Goal: Task Accomplishment & Management: Manage account settings

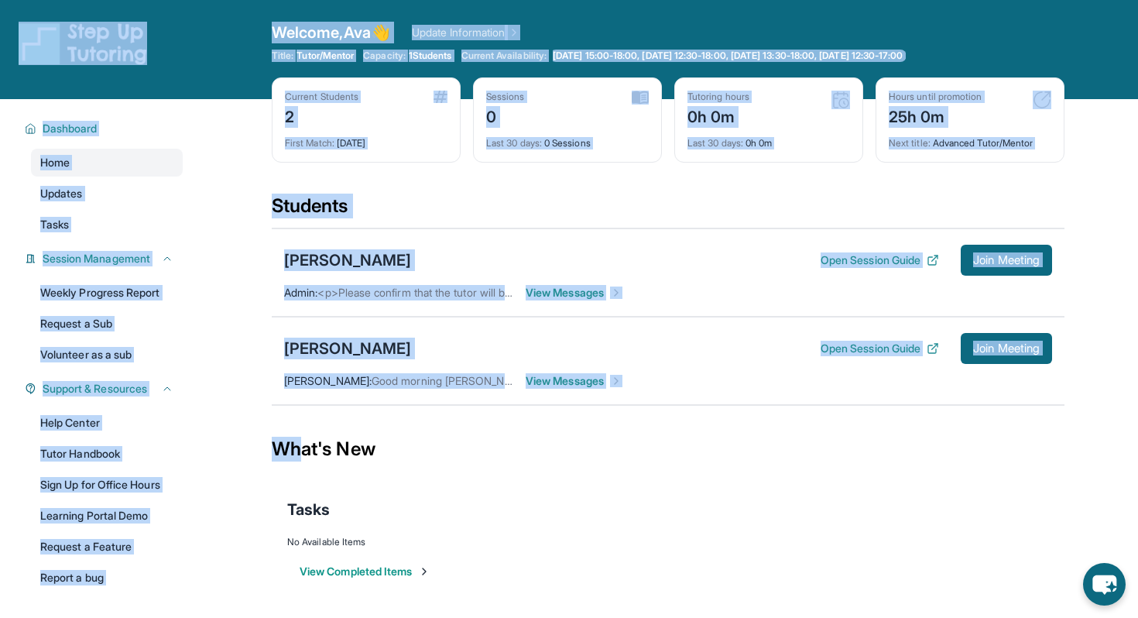
drag, startPoint x: 306, startPoint y: 451, endPoint x: 115, endPoint y: -83, distance: 567.2
click at [115, 0] on html "Open sidebar Welcome, Ava 👋 Update Information Title: Tutor/Mentor Capacity: 1 …" at bounding box center [569, 309] width 1138 height 618
click at [225, 47] on div "Open sidebar Welcome, Ava 👋 Update Information Title: Tutor/Mentor Capacity: 1 …" at bounding box center [569, 49] width 1138 height 99
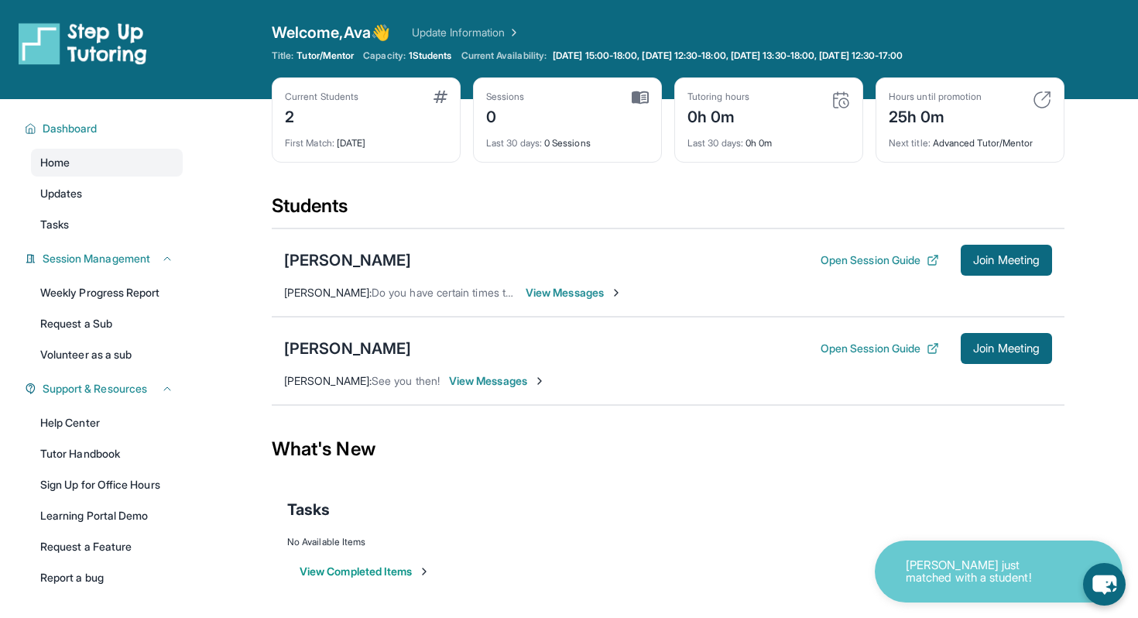
click at [485, 30] on link "Update Information" at bounding box center [466, 32] width 108 height 15
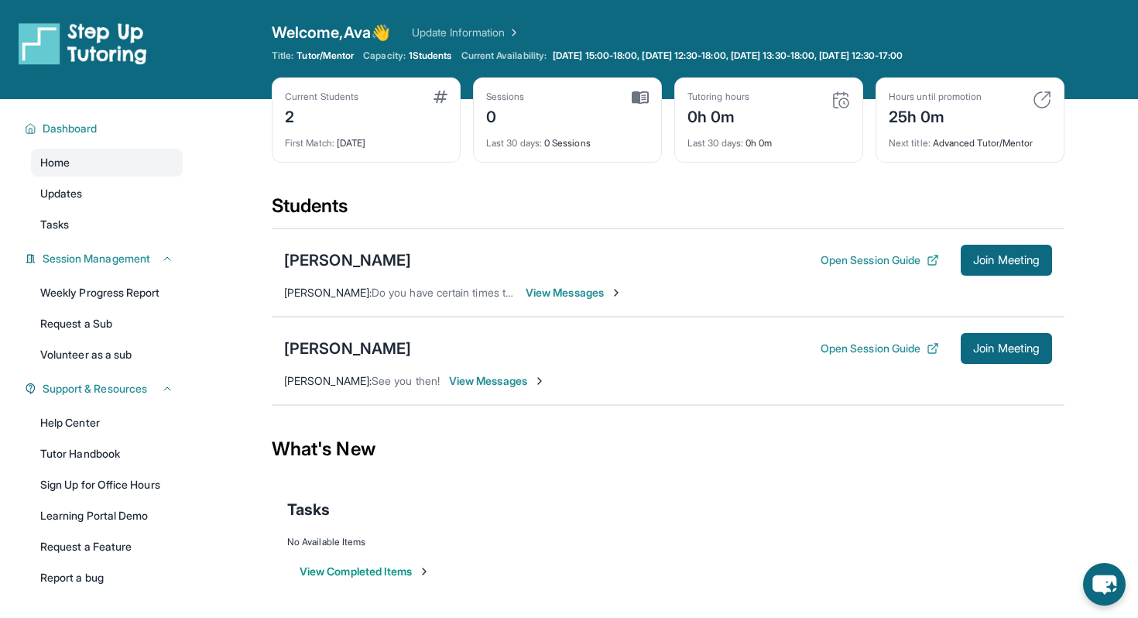
scroll to position [99, 0]
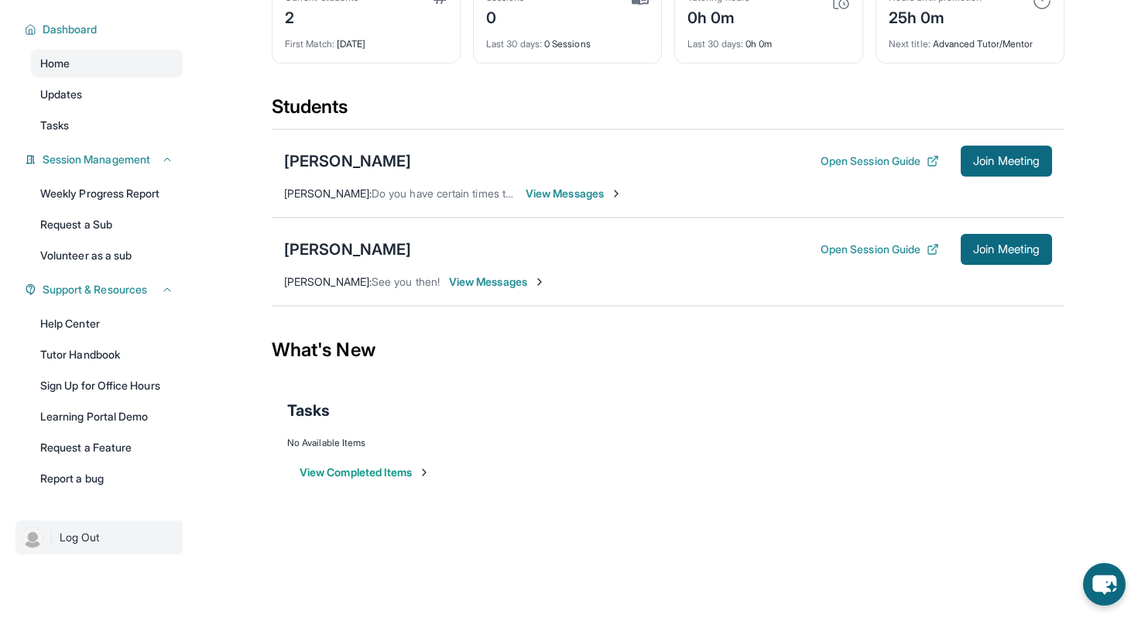
click at [27, 539] on img at bounding box center [33, 538] width 22 height 22
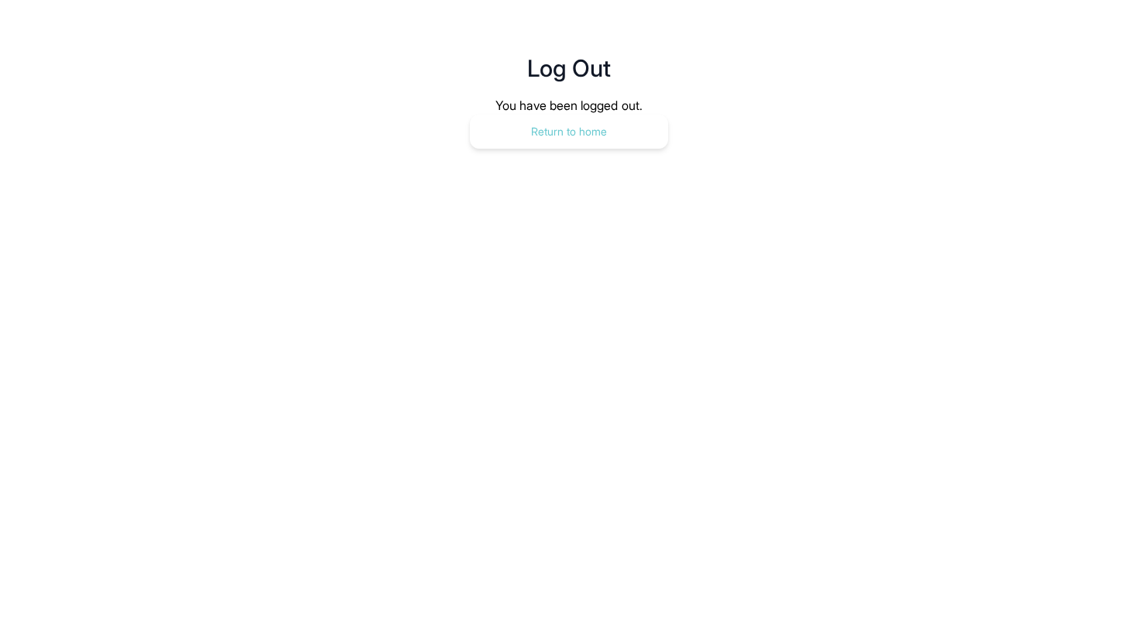
click at [542, 128] on button "Return to home" at bounding box center [569, 132] width 198 height 34
